Goal: Register for event/course

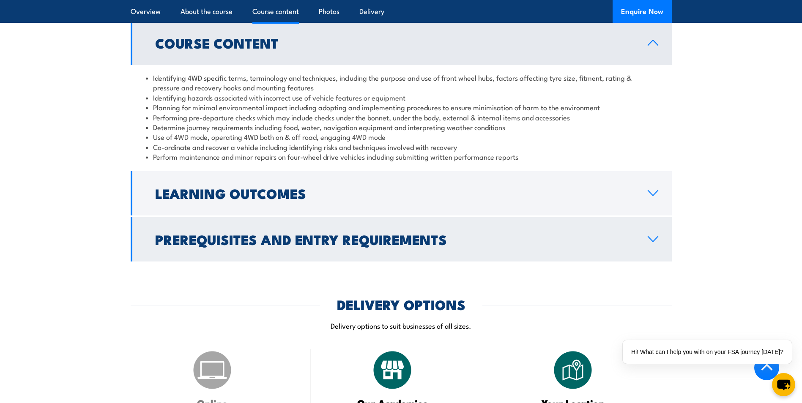
scroll to position [761, 0]
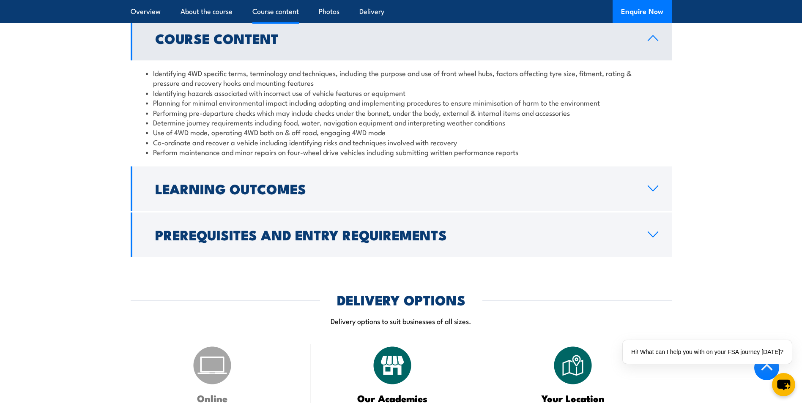
drag, startPoint x: 658, startPoint y: 189, endPoint x: 673, endPoint y: 192, distance: 15.8
click at [658, 189] on icon at bounding box center [652, 188] width 11 height 7
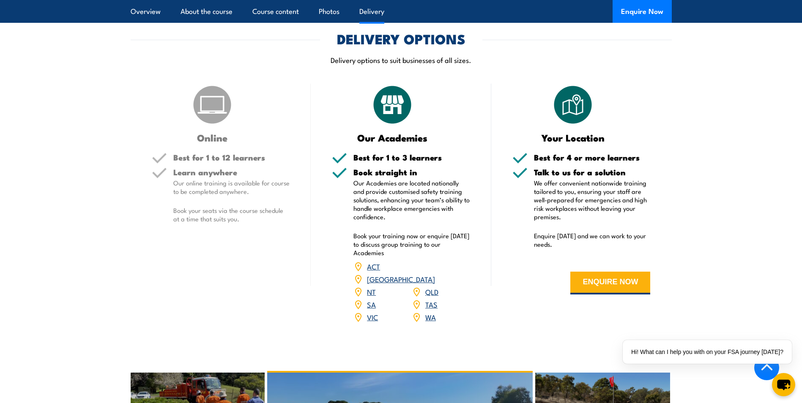
scroll to position [1015, 0]
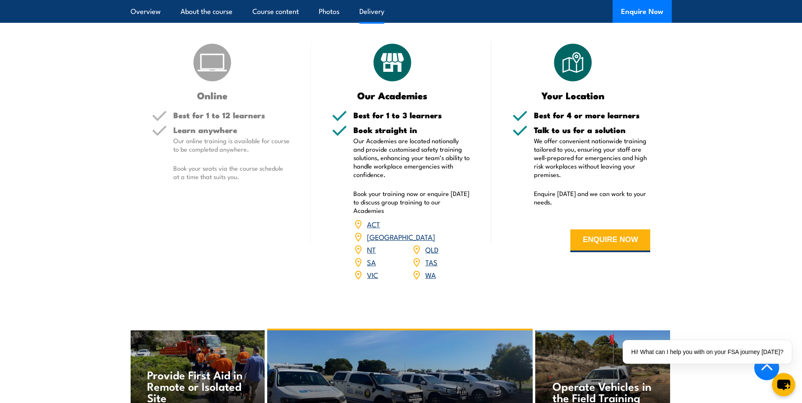
click at [436, 244] on link "QLD" at bounding box center [431, 249] width 13 height 10
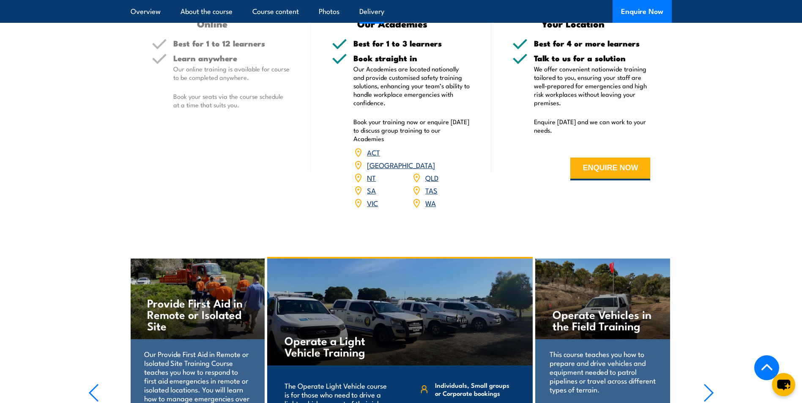
scroll to position [1135, 0]
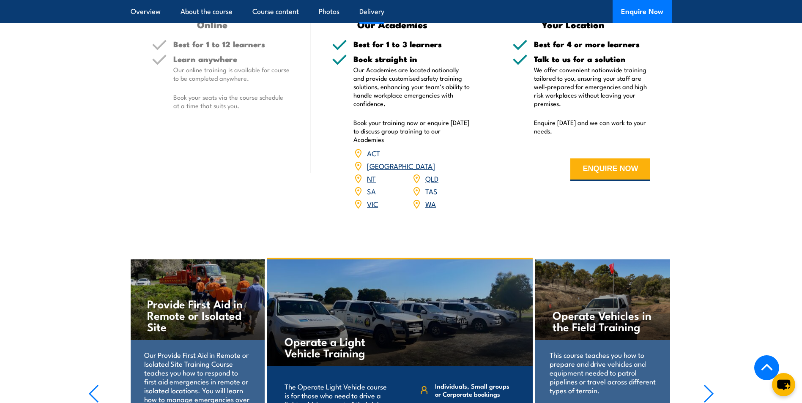
click at [432, 173] on link "QLD" at bounding box center [431, 178] width 13 height 10
click at [436, 173] on link "QLD" at bounding box center [431, 178] width 13 height 10
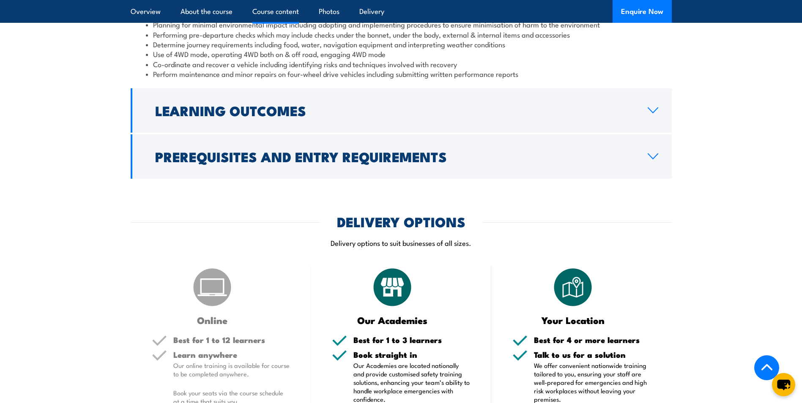
scroll to position [797, 0]
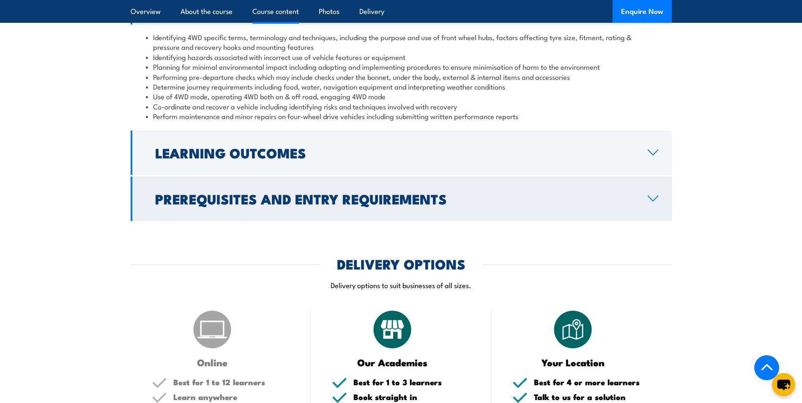
click at [651, 202] on icon at bounding box center [652, 198] width 11 height 7
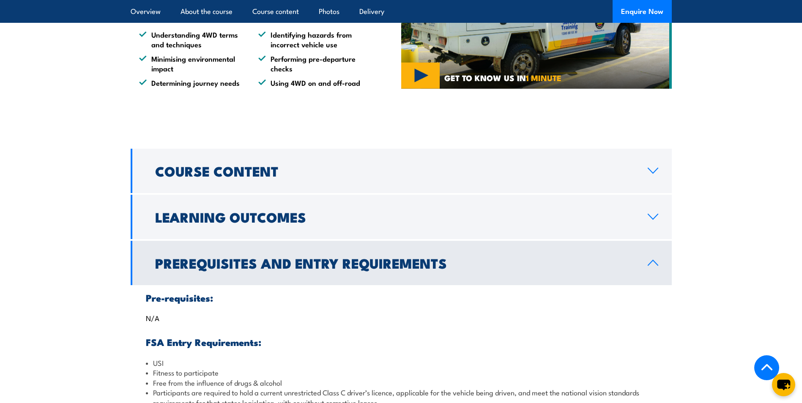
scroll to position [628, 0]
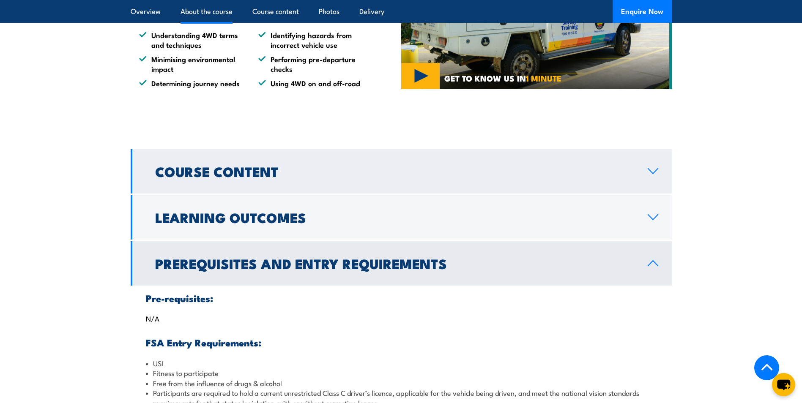
click at [651, 173] on icon at bounding box center [652, 171] width 11 height 7
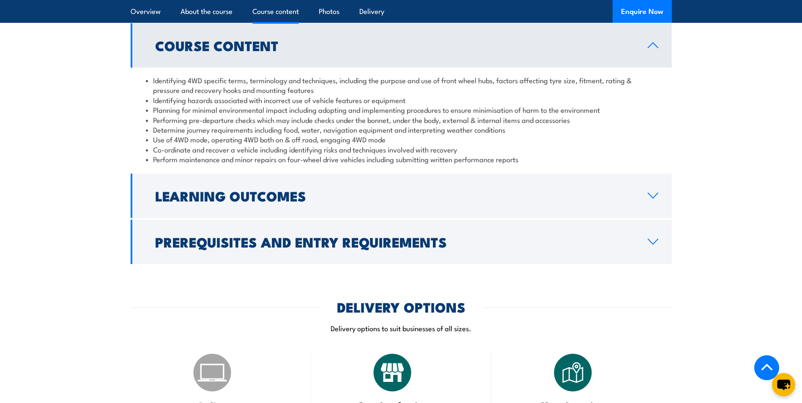
scroll to position [755, 0]
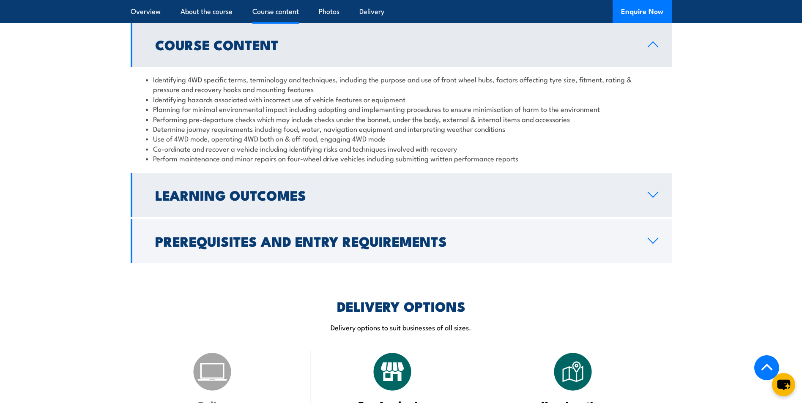
click at [650, 188] on link "Learning Outcomes" at bounding box center [401, 195] width 541 height 44
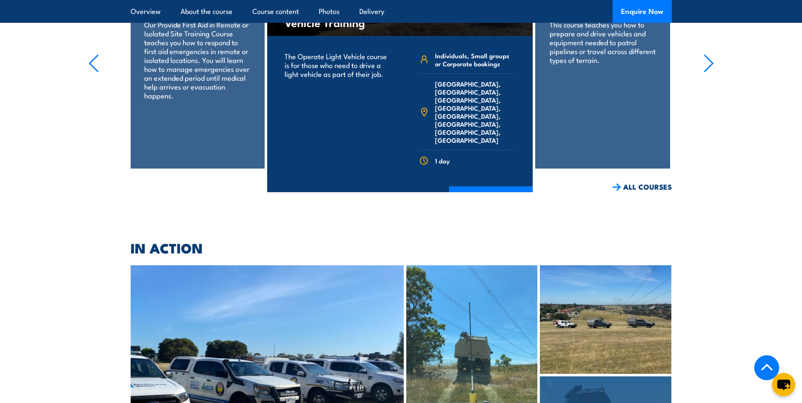
scroll to position [1431, 0]
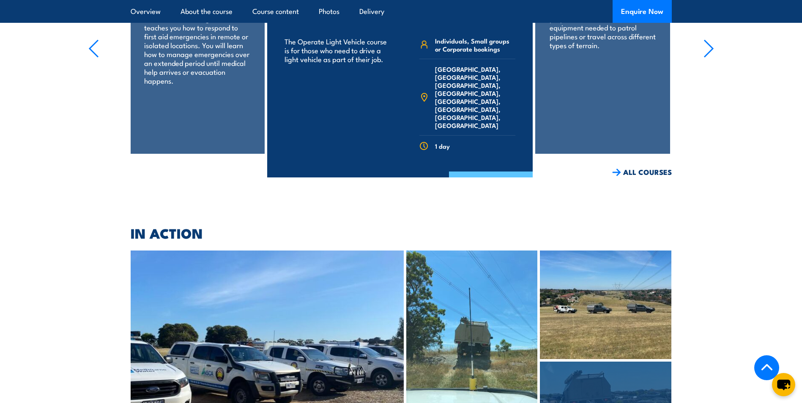
click at [516, 172] on link "COURSE DETAILS" at bounding box center [491, 183] width 84 height 22
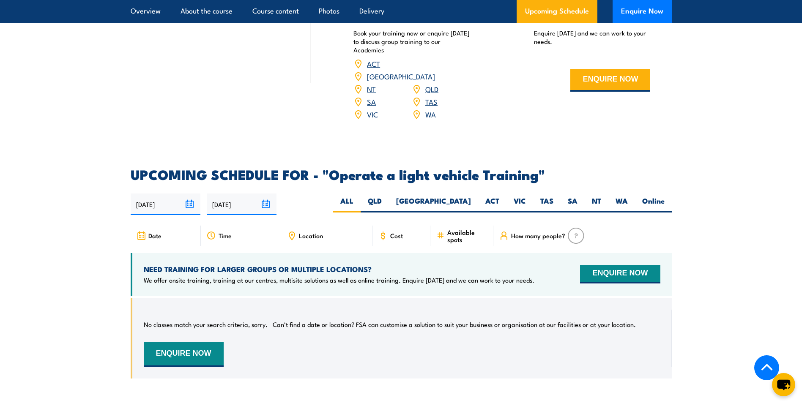
scroll to position [1142, 0]
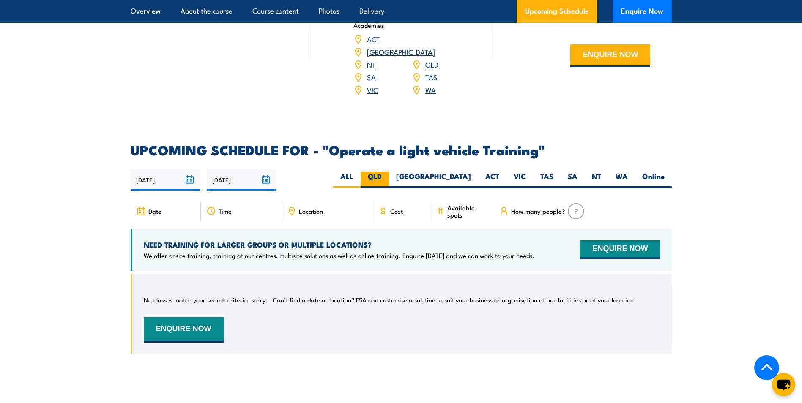
click at [389, 172] on label "QLD" at bounding box center [375, 180] width 28 height 16
click at [387, 172] on input "QLD" at bounding box center [384, 174] width 5 height 5
radio input "true"
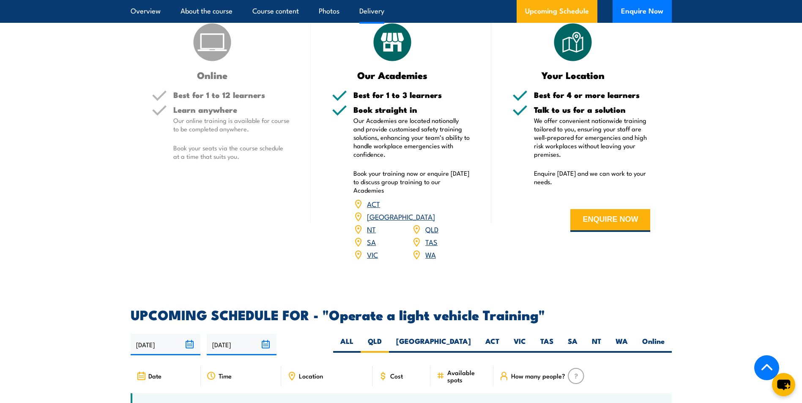
scroll to position [892, 0]
